Goal: Find contact information: Obtain details needed to contact an individual or organization

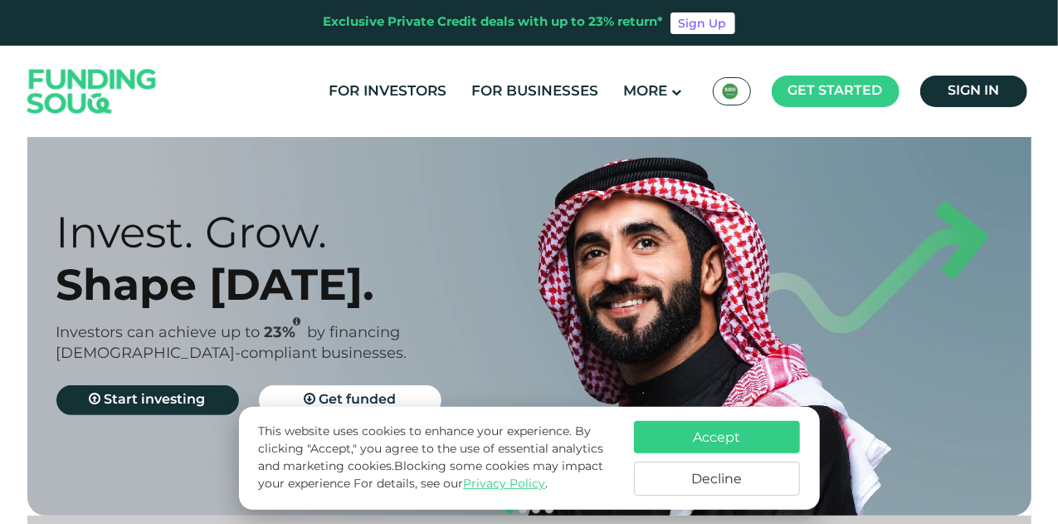
scroll to position [83, 0]
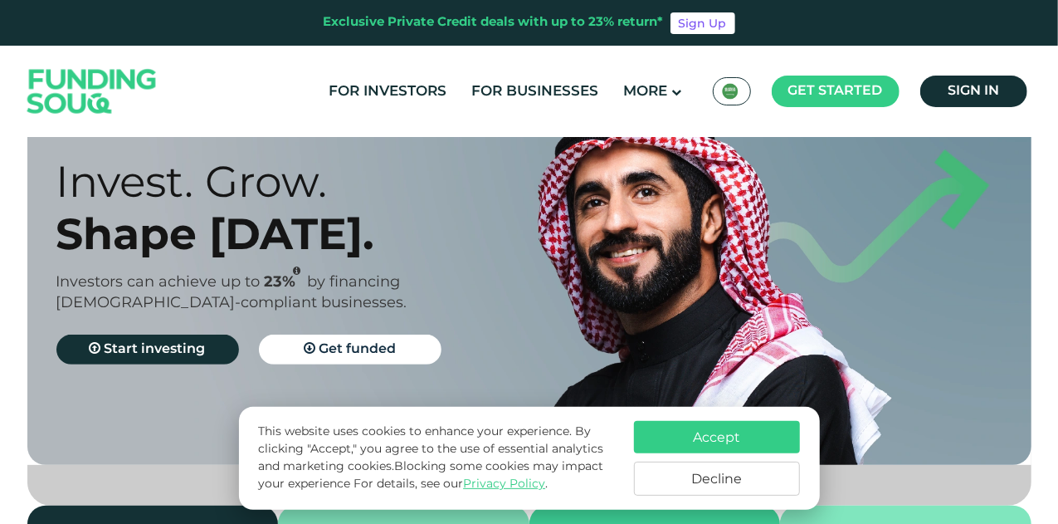
drag, startPoint x: 1054, startPoint y: 54, endPoint x: 1062, endPoint y: 178, distance: 124.7
click at [1058, 188] on html "Exclusive Private Credit deals with up to 23% return* Sign Up For Investors For…" at bounding box center [529, 179] width 1058 height 524
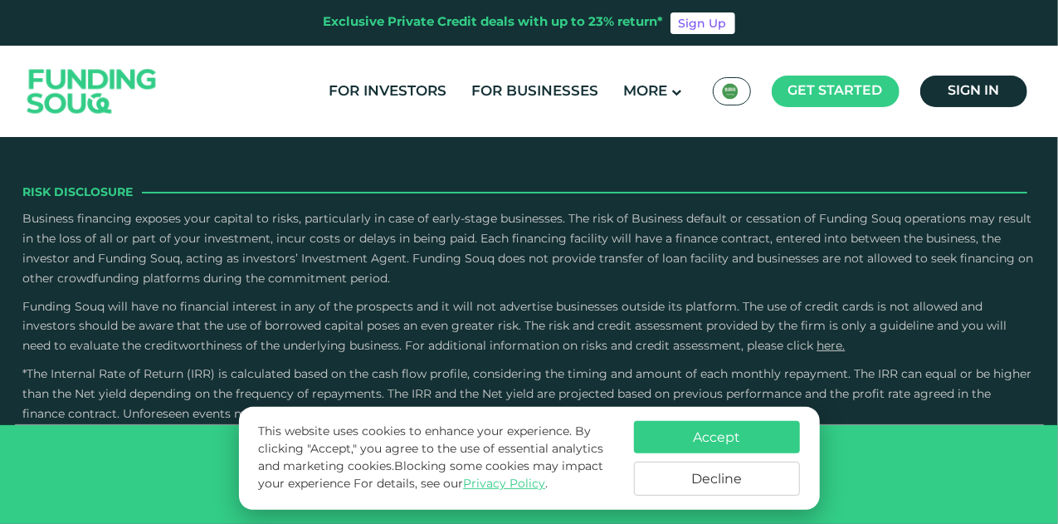
type tc-range-slider "4"
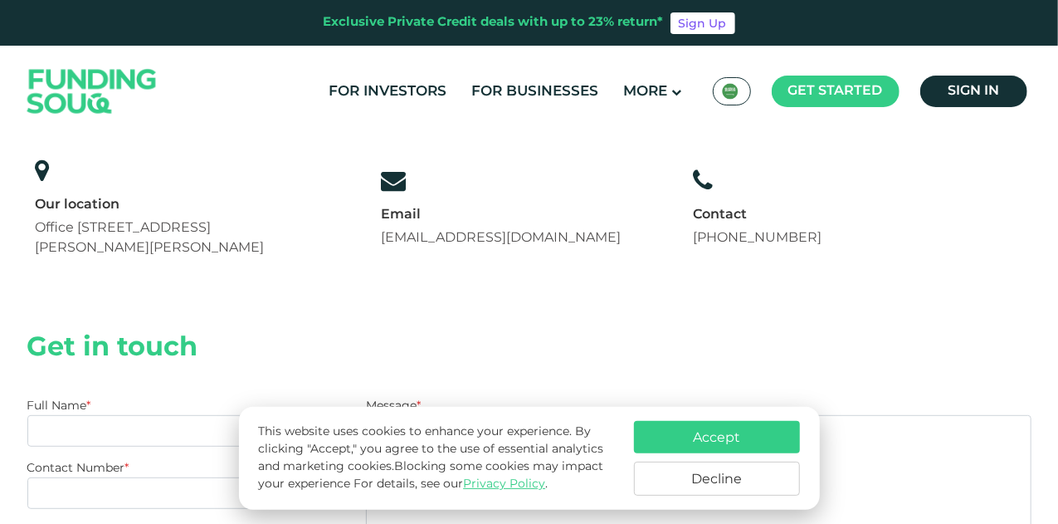
scroll to position [166, 0]
drag, startPoint x: 850, startPoint y: 226, endPoint x: 706, endPoint y: 246, distance: 145.8
click at [706, 246] on div "Contact Us Our location [STREET_ADDRESS][PERSON_NAME] Email [EMAIL_ADDRESS][DOM…" at bounding box center [529, 140] width 1004 height 315
copy link "[PHONE_NUMBER]"
